Goal: Task Accomplishment & Management: Use online tool/utility

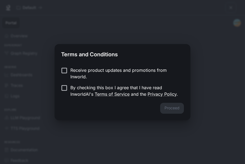
click at [83, 88] on p "By checking this box I agree that I have read InworldAI's Terms of Service and …" at bounding box center [124, 90] width 109 height 13
click at [179, 112] on button "Proceed" at bounding box center [172, 108] width 24 height 11
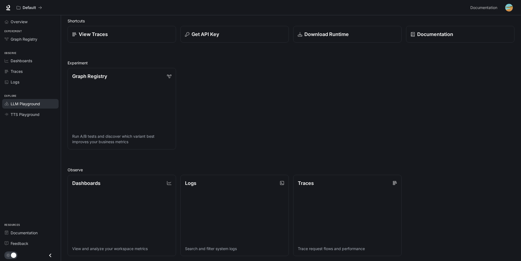
scroll to position [27, 0]
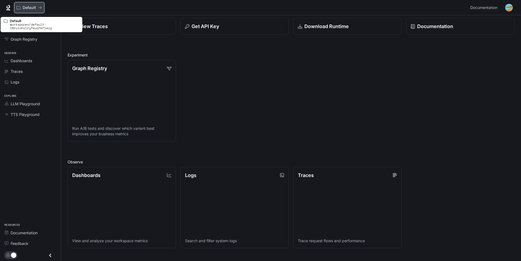
click at [24, 6] on p "Default" at bounding box center [29, 7] width 13 height 5
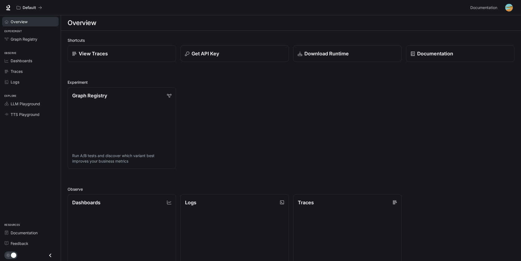
click at [30, 25] on link "Overview" at bounding box center [30, 22] width 56 height 10
click at [28, 23] on div "Overview" at bounding box center [33, 22] width 45 height 6
click at [244, 52] on div "Get API Key" at bounding box center [234, 53] width 100 height 7
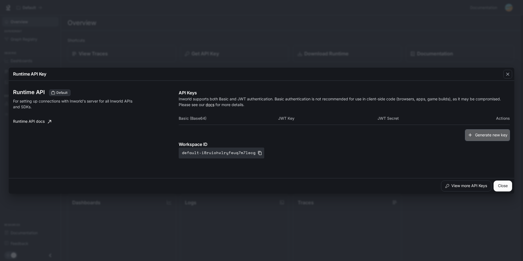
click at [244, 131] on button "Generate new key" at bounding box center [487, 135] width 45 height 12
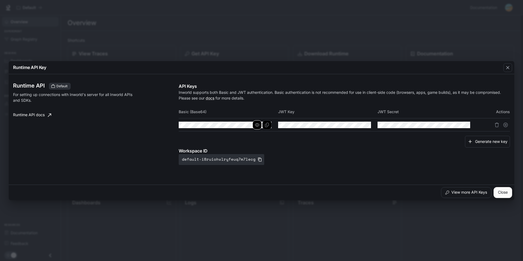
click at [244, 122] on button "button" at bounding box center [257, 124] width 9 height 9
click at [244, 124] on button "Copy Basic (Base64)" at bounding box center [266, 124] width 9 height 9
click at [244, 164] on button "Close" at bounding box center [503, 192] width 19 height 11
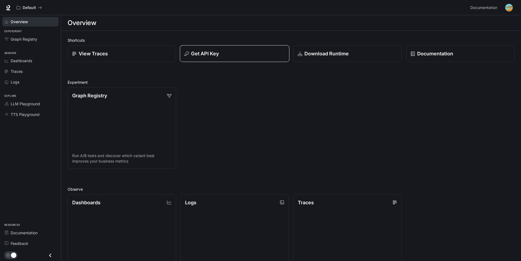
click at [211, 55] on p "Get API Key" at bounding box center [205, 53] width 28 height 7
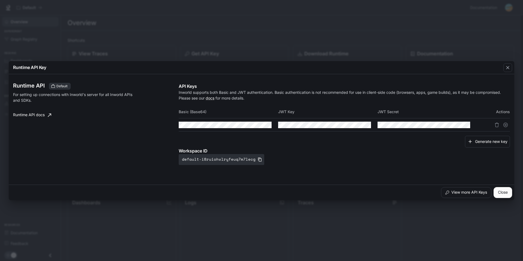
click at [200, 28] on div "Runtime API Key Runtime API Default For setting up connections with Inworld's s…" at bounding box center [261, 130] width 523 height 261
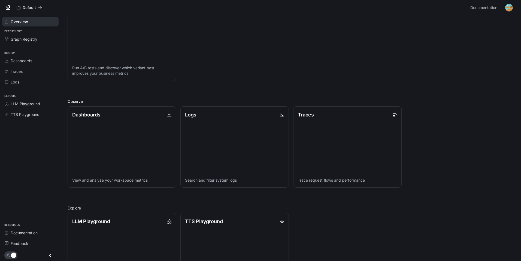
scroll to position [109, 0]
